Goal: Check status: Check status

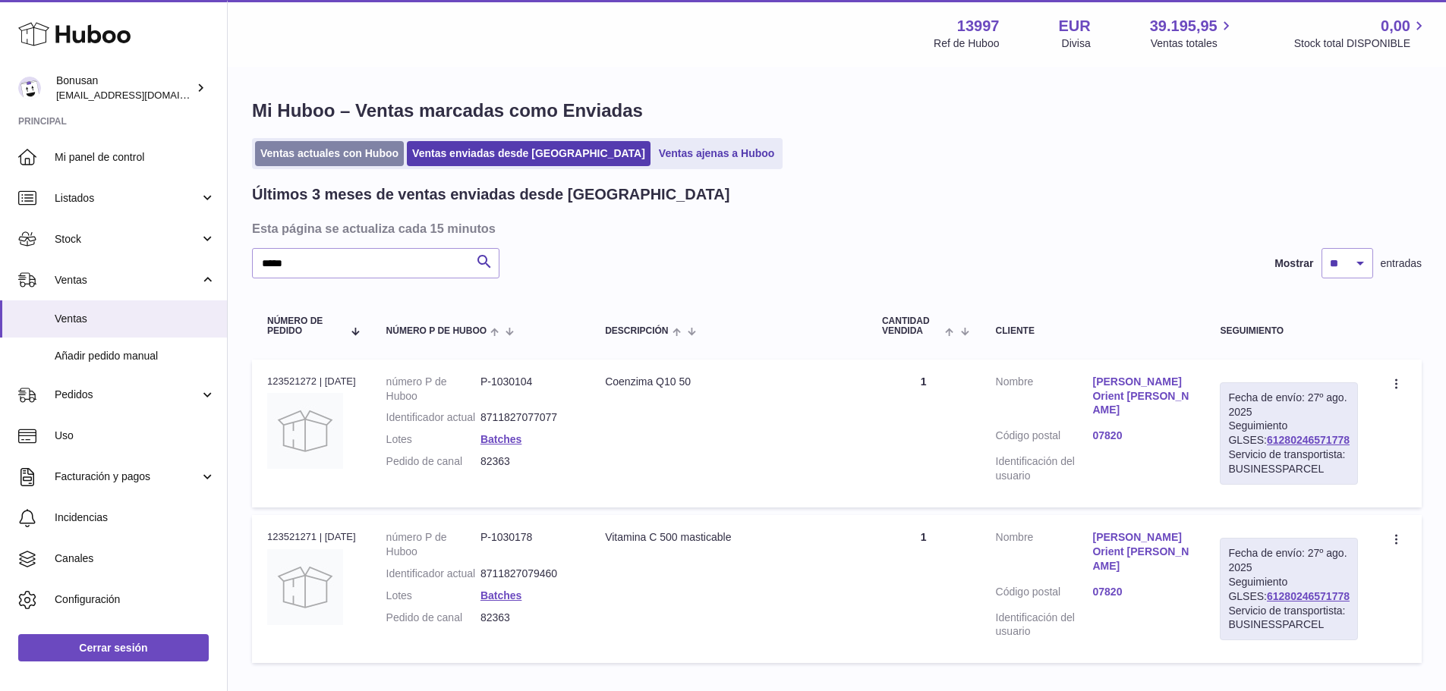
click at [314, 150] on link "Ventas actuales con Huboo" at bounding box center [329, 153] width 149 height 25
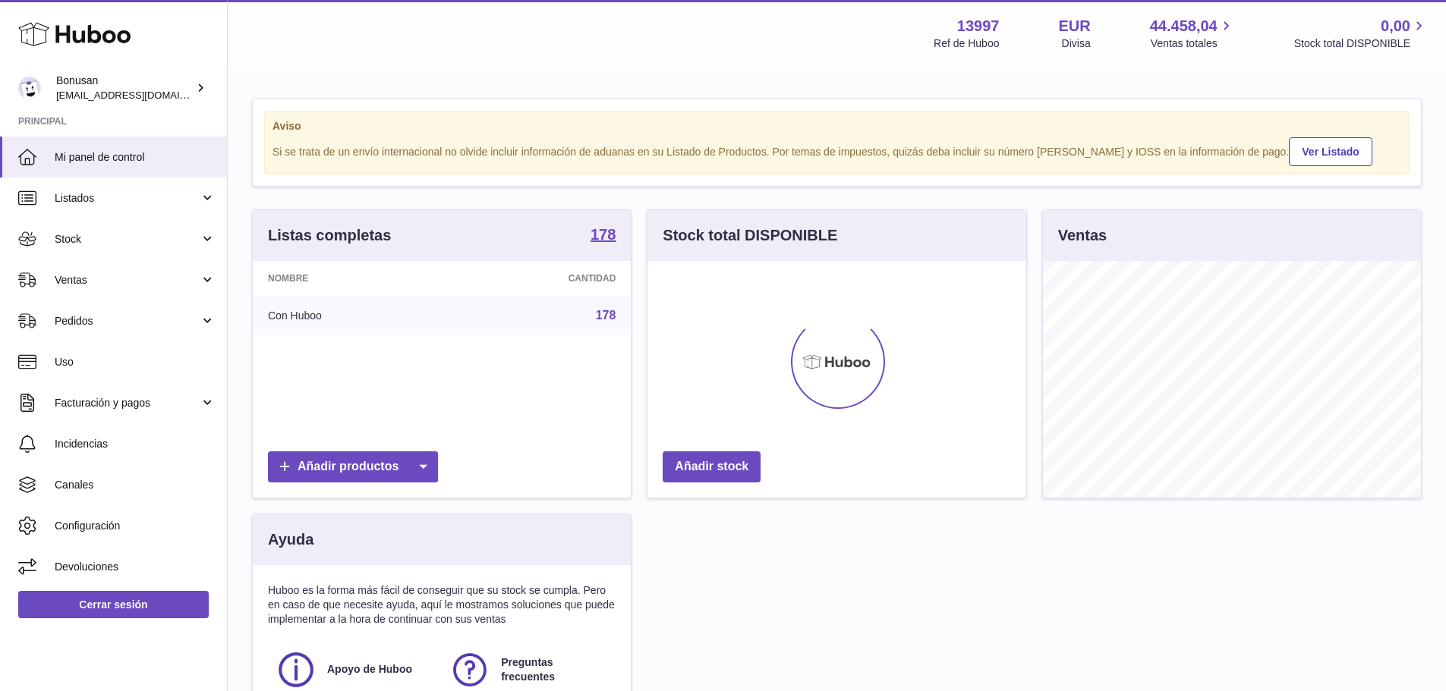
scroll to position [237, 379]
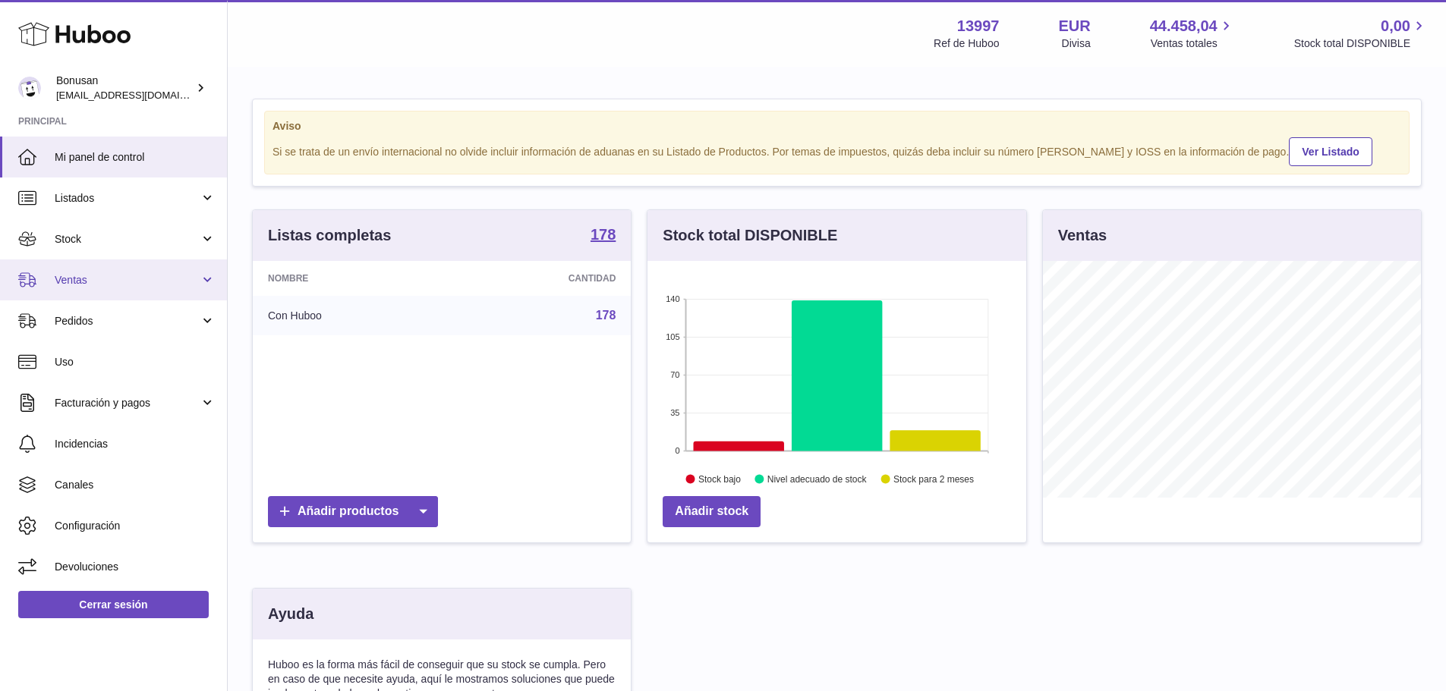
click at [118, 279] on span "Ventas" at bounding box center [127, 280] width 145 height 14
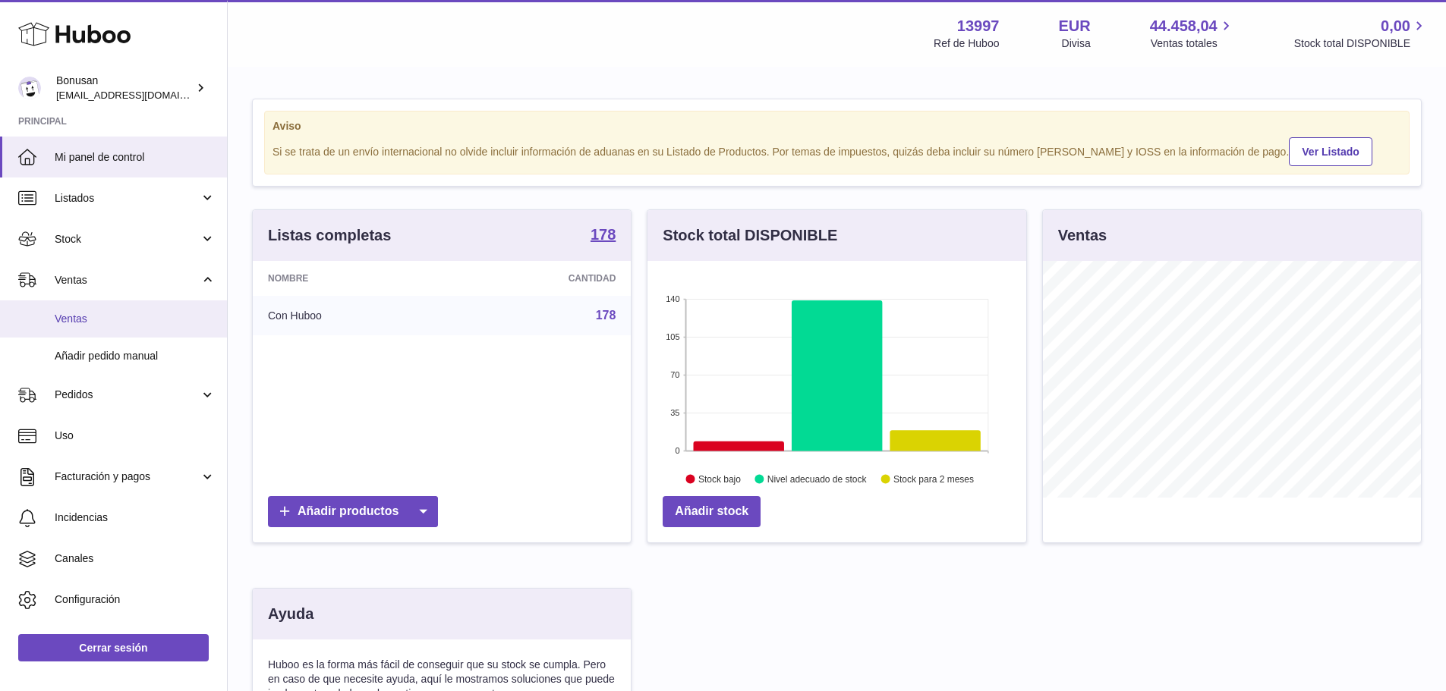
click at [96, 318] on span "Ventas" at bounding box center [135, 319] width 161 height 14
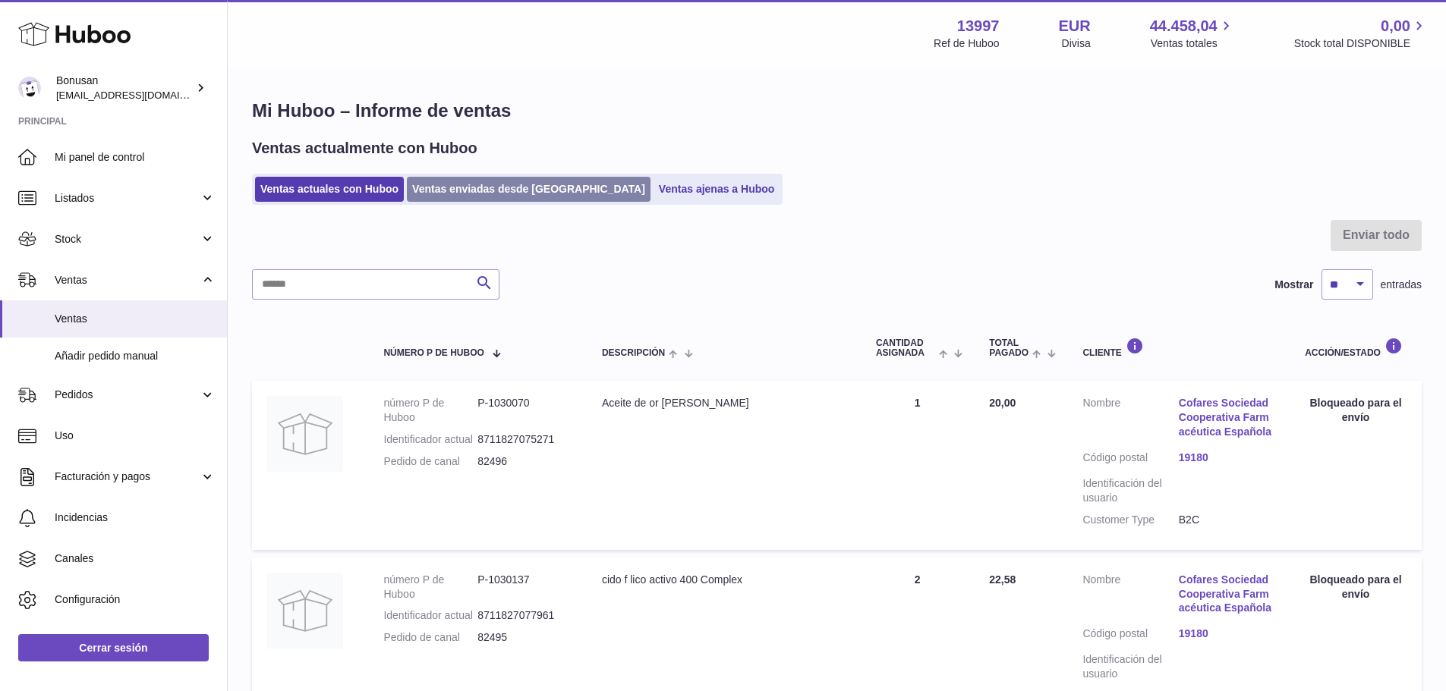
click at [488, 202] on link "Ventas enviadas desde [GEOGRAPHIC_DATA]" at bounding box center [529, 189] width 244 height 25
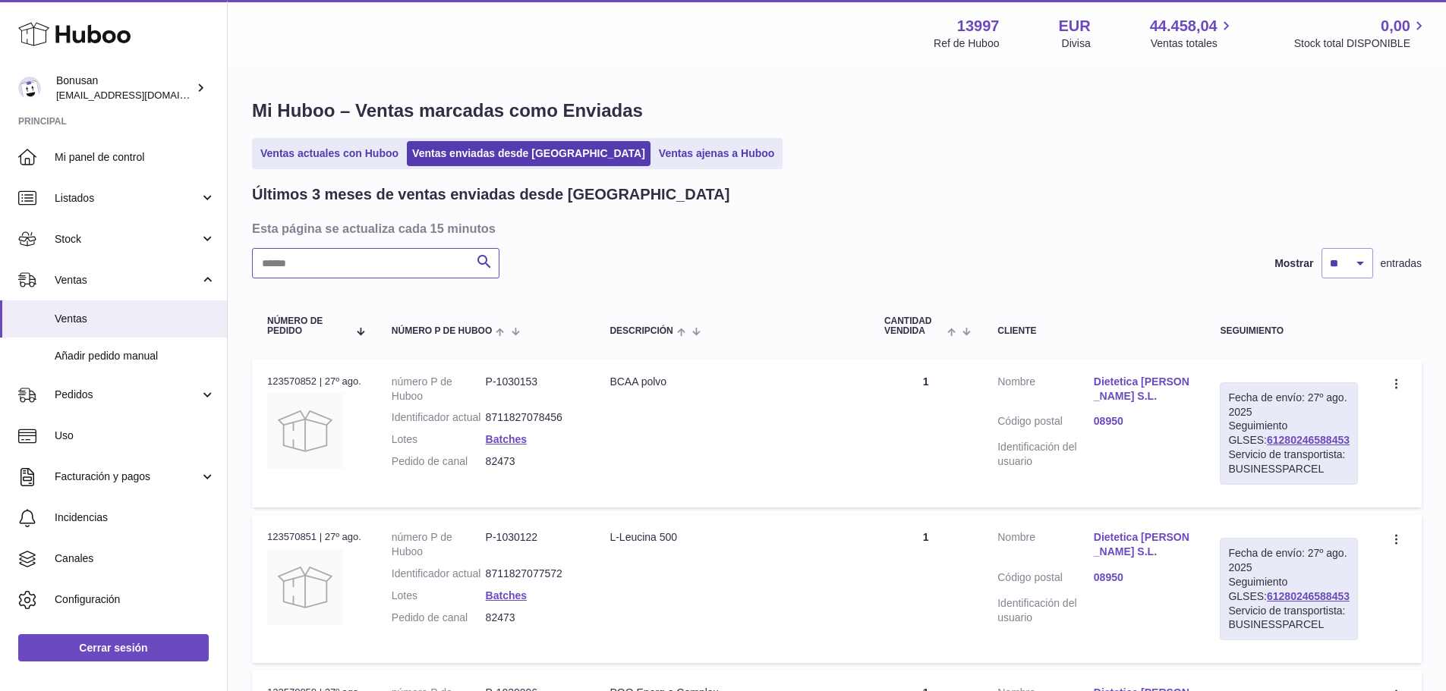
click at [331, 252] on input "text" at bounding box center [375, 263] width 247 height 30
click at [1280, 440] on link "61280245682712" at bounding box center [1308, 440] width 83 height 12
drag, startPoint x: 268, startPoint y: 263, endPoint x: 425, endPoint y: 244, distance: 158.2
click at [425, 244] on div "Últimos 3 meses de ventas enviadas desde [GEOGRAPHIC_DATA] Esta página se actua…" at bounding box center [837, 583] width 1170 height 798
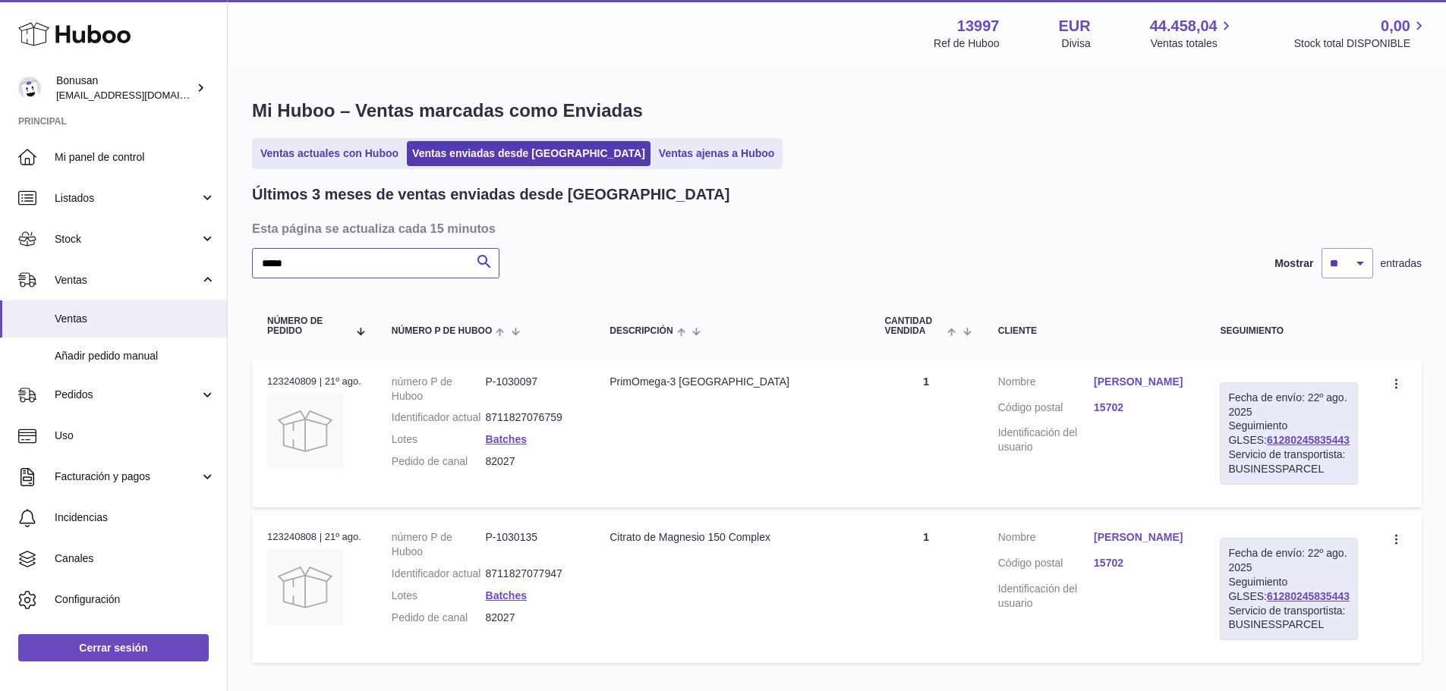
type input "*****"
